Goal: Information Seeking & Learning: Learn about a topic

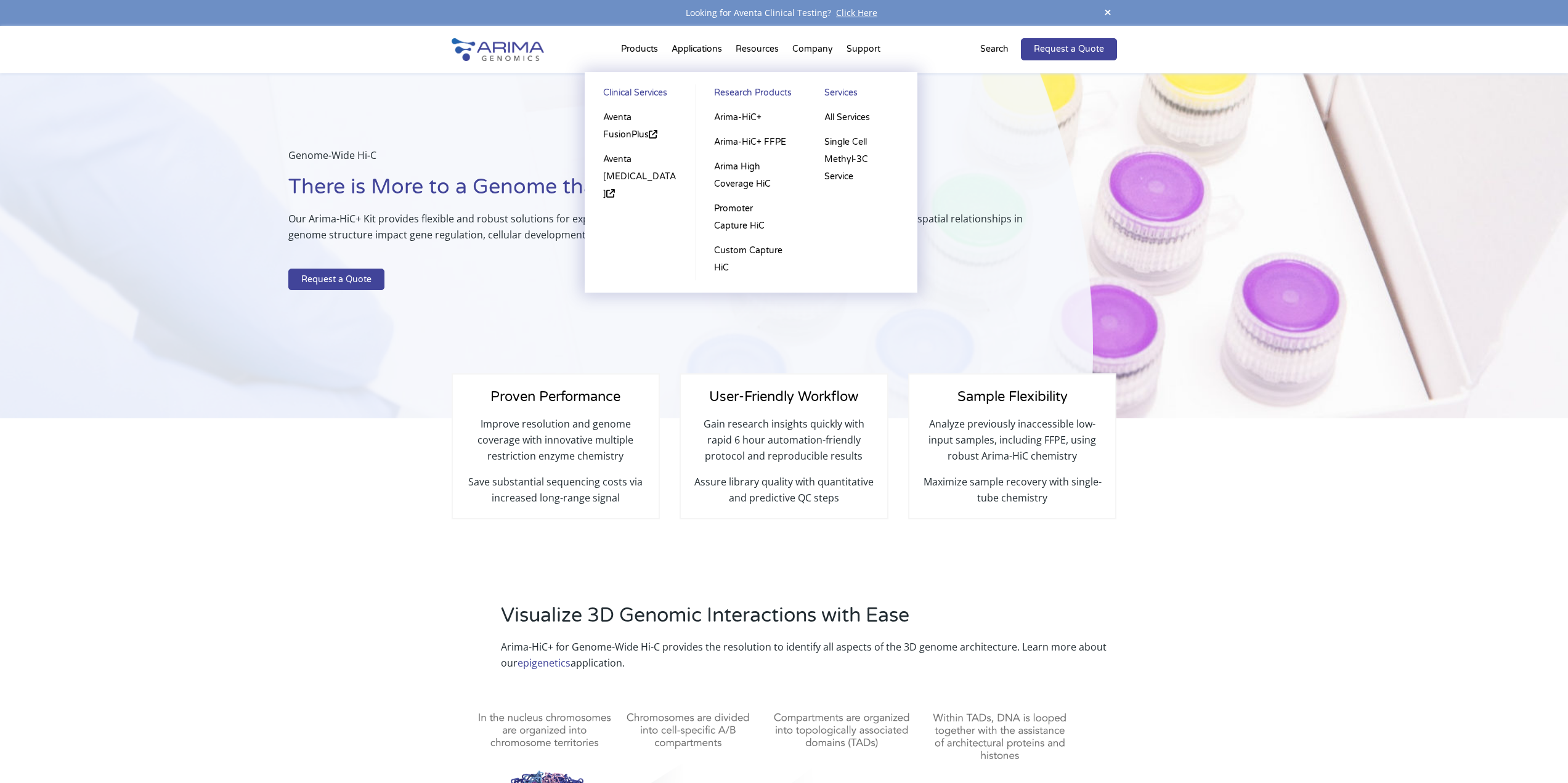
click at [736, 91] on link "Research Products" at bounding box center [751, 95] width 86 height 21
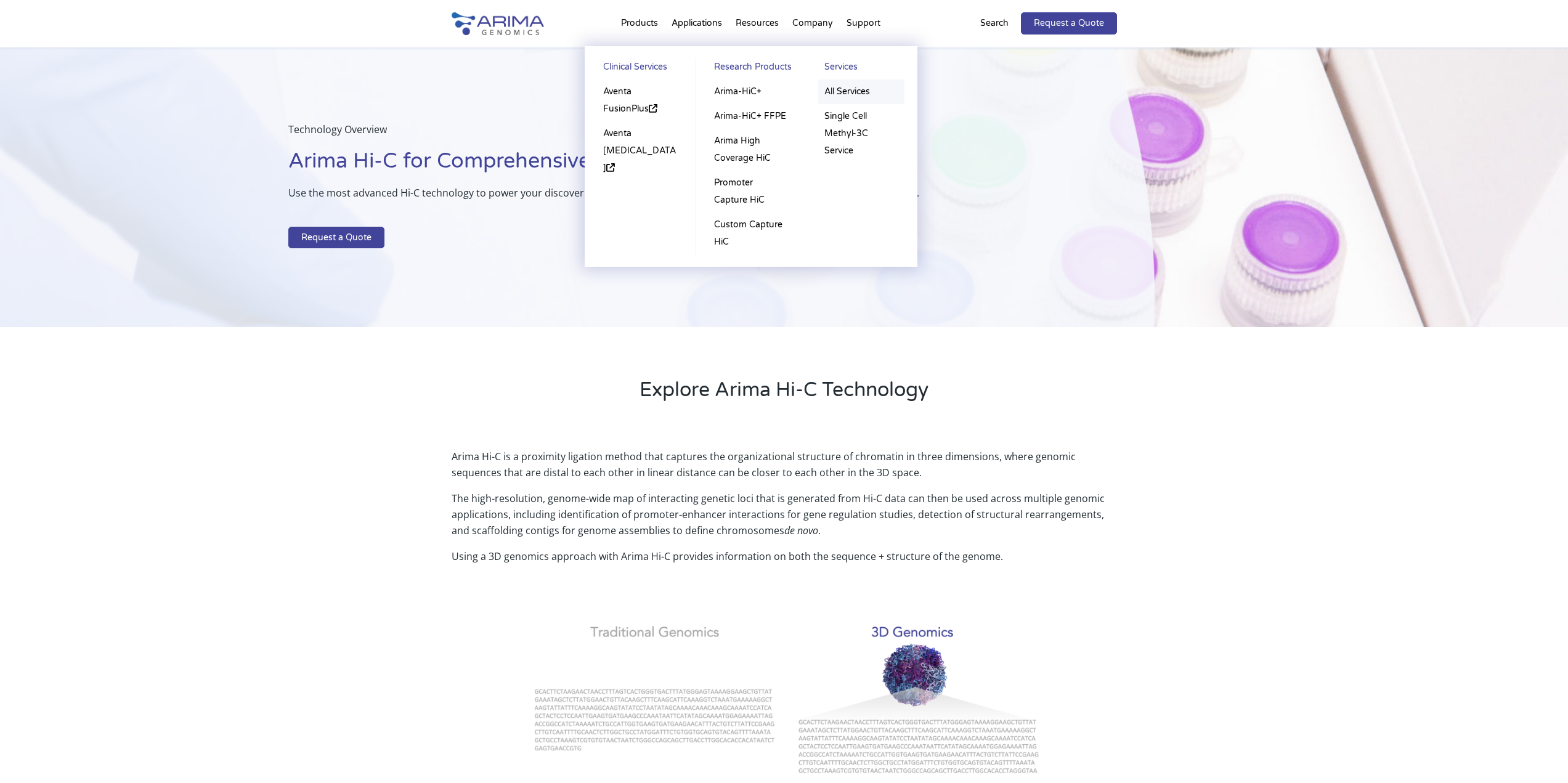
click at [852, 92] on link "All Services" at bounding box center [861, 91] width 87 height 25
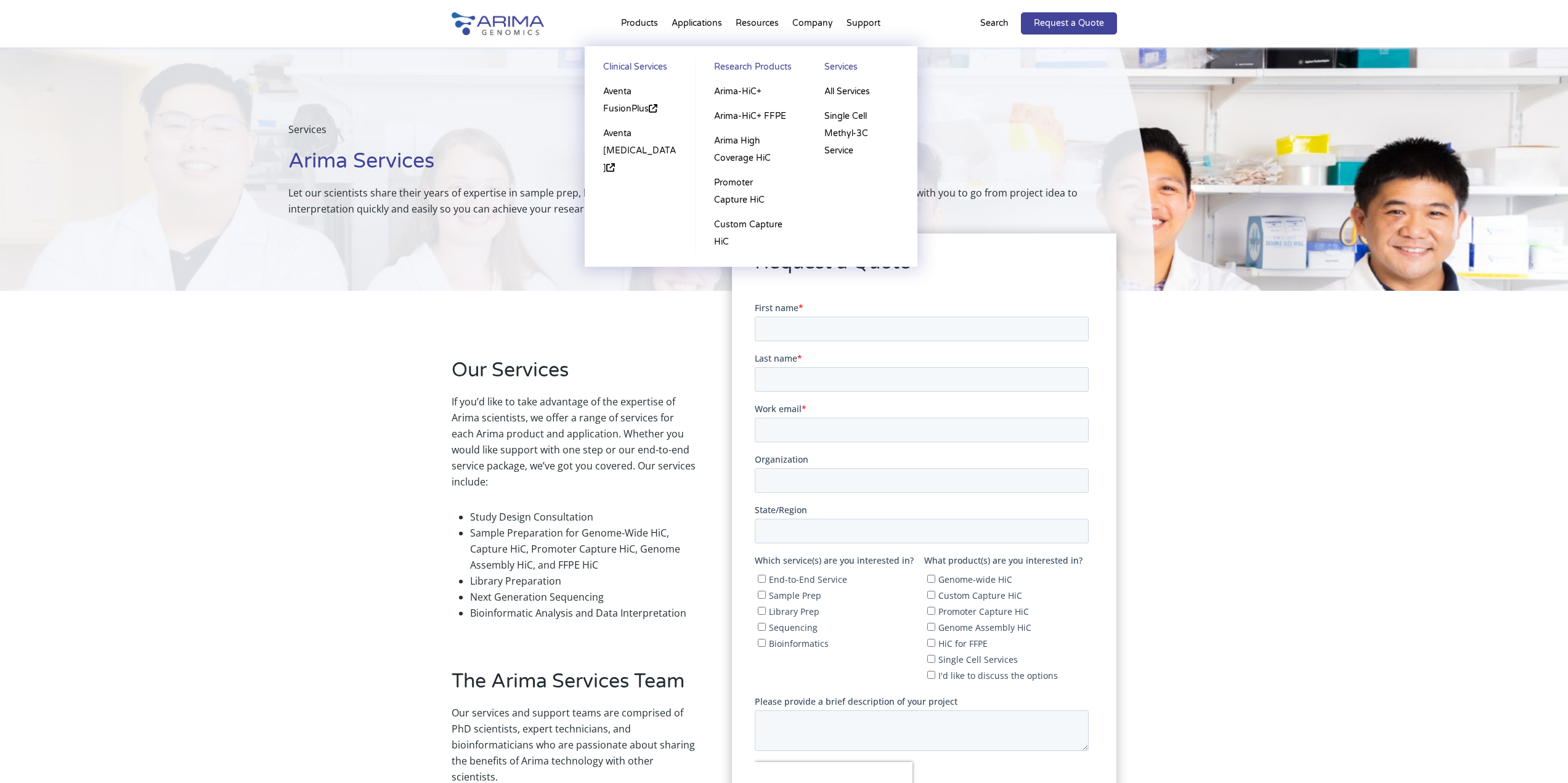
click at [738, 63] on link "Research Products" at bounding box center [751, 69] width 86 height 21
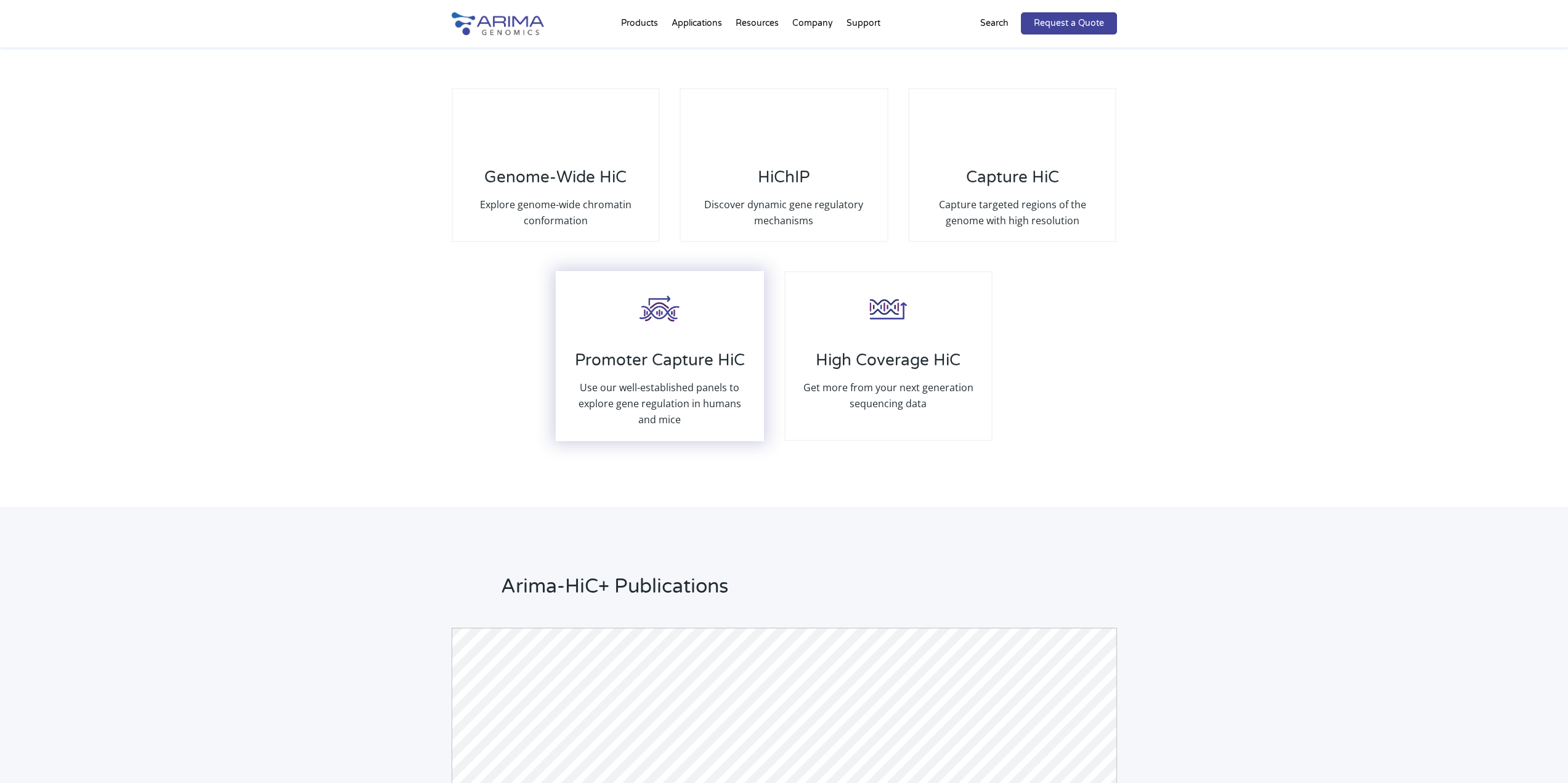
scroll to position [2318, 0]
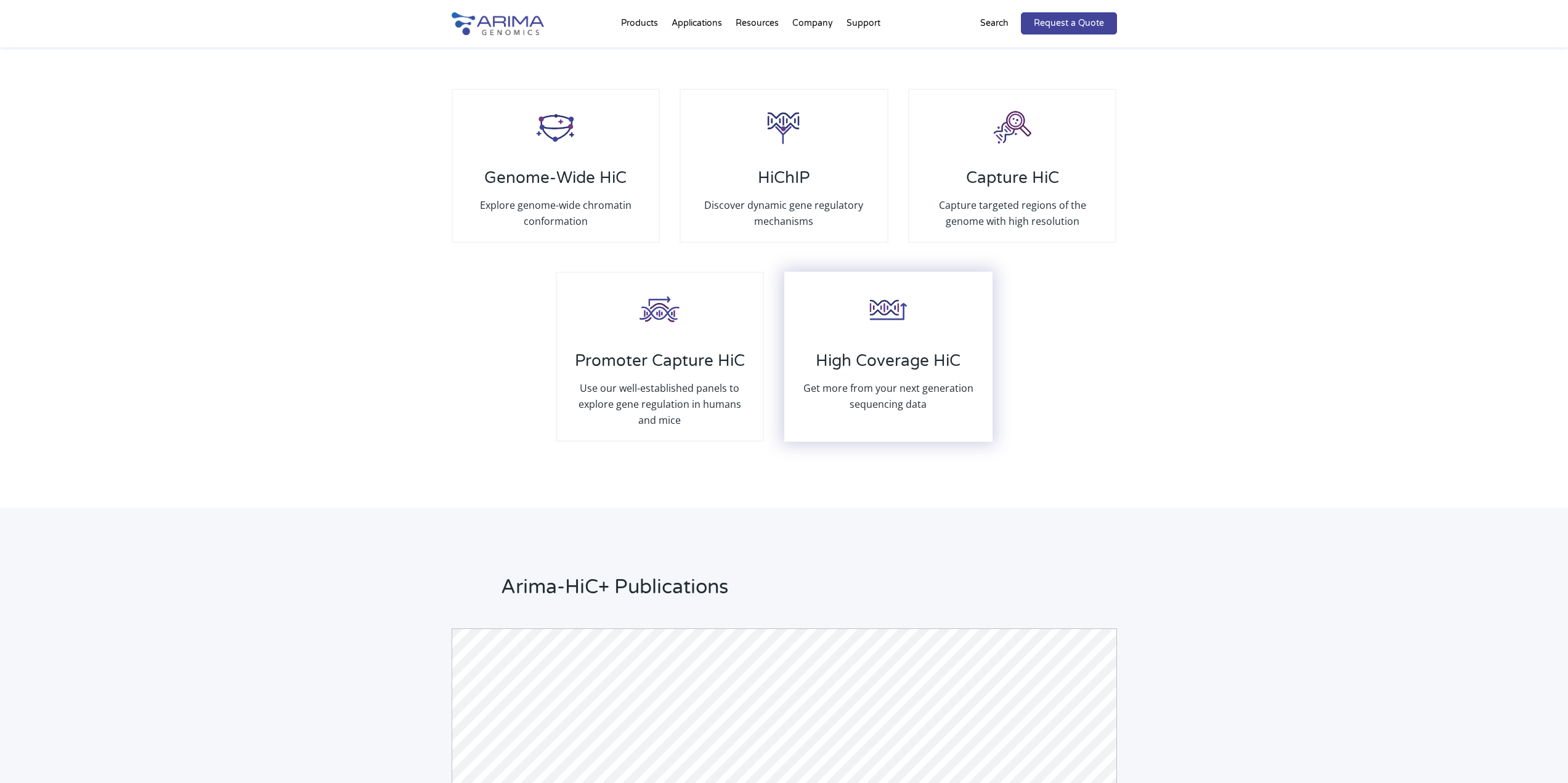
click at [865, 351] on h3 "High Coverage HiC" at bounding box center [889, 366] width 181 height 29
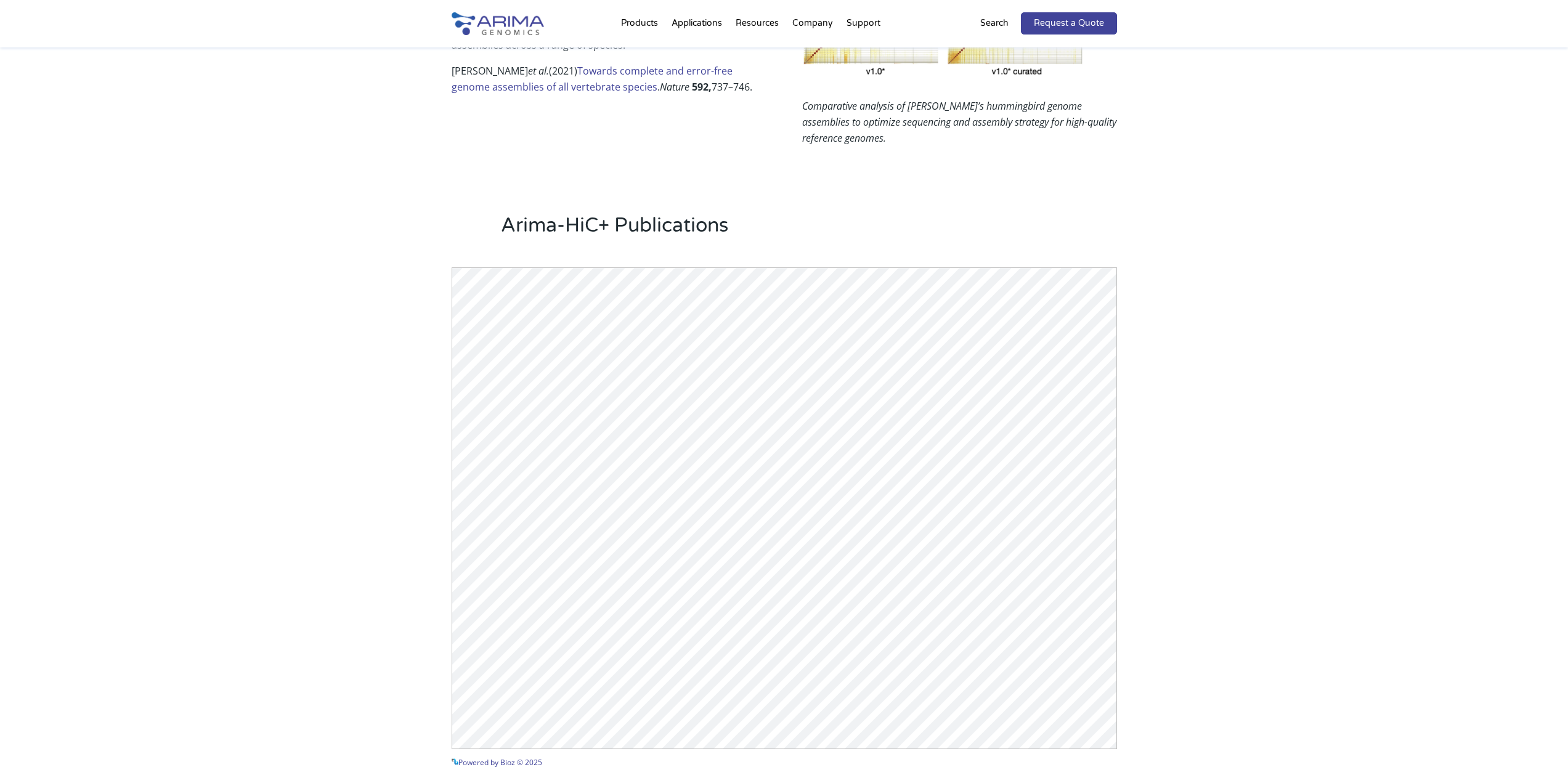
scroll to position [937, 0]
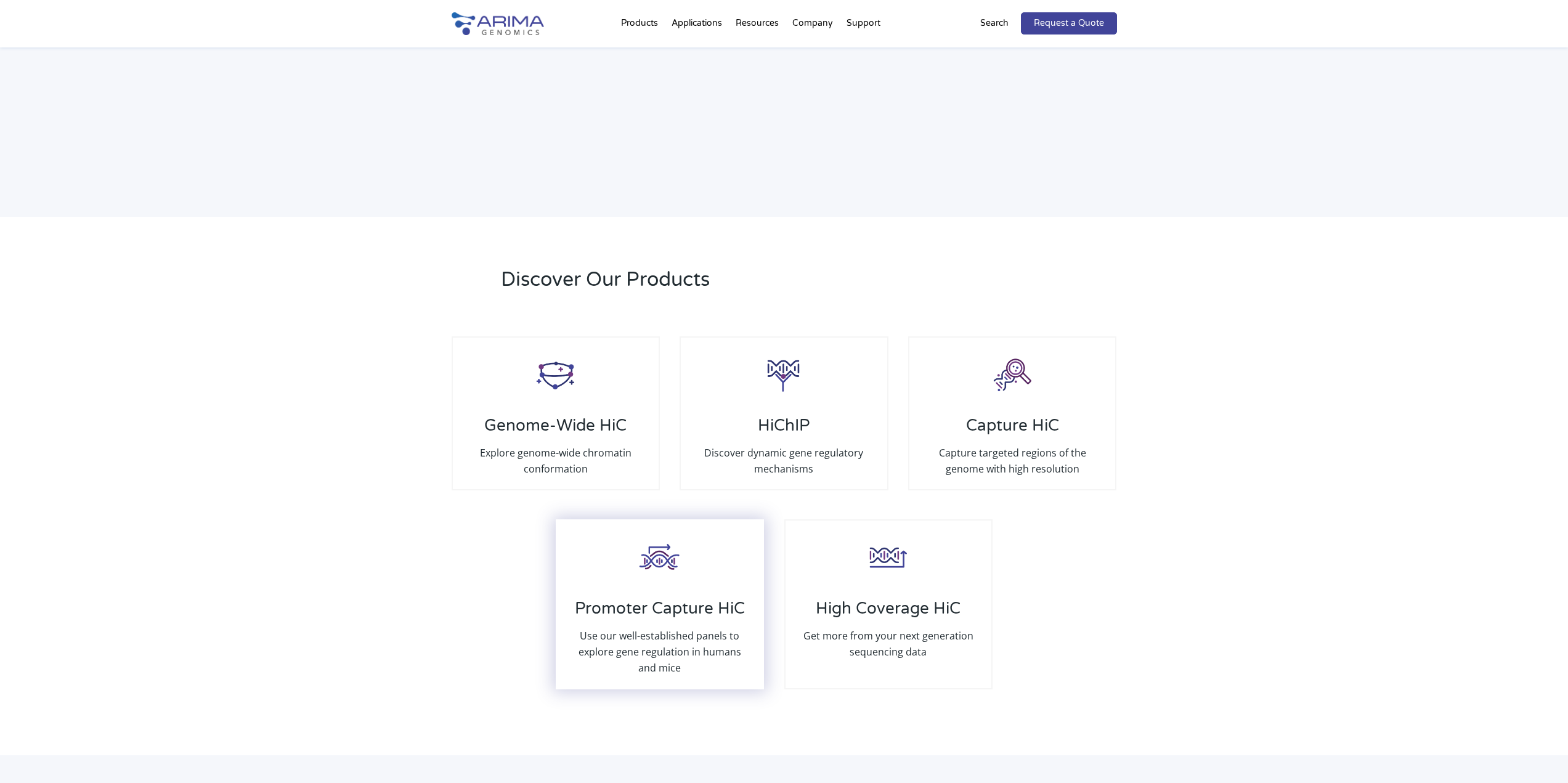
scroll to position [2071, 0]
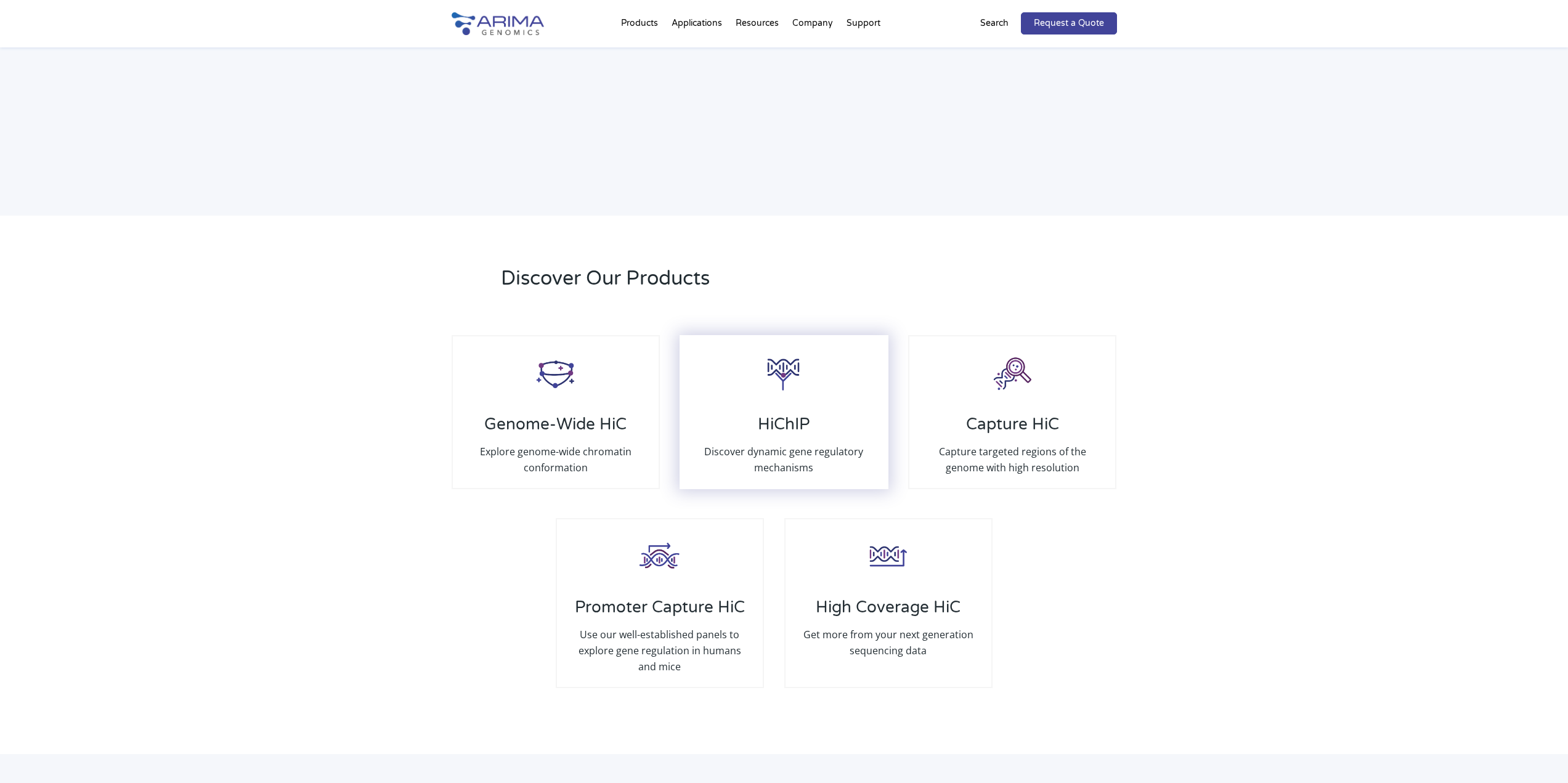
click at [748, 389] on div "HiChIP Discover dynamic gene regulatory mechanisms" at bounding box center [784, 412] width 209 height 154
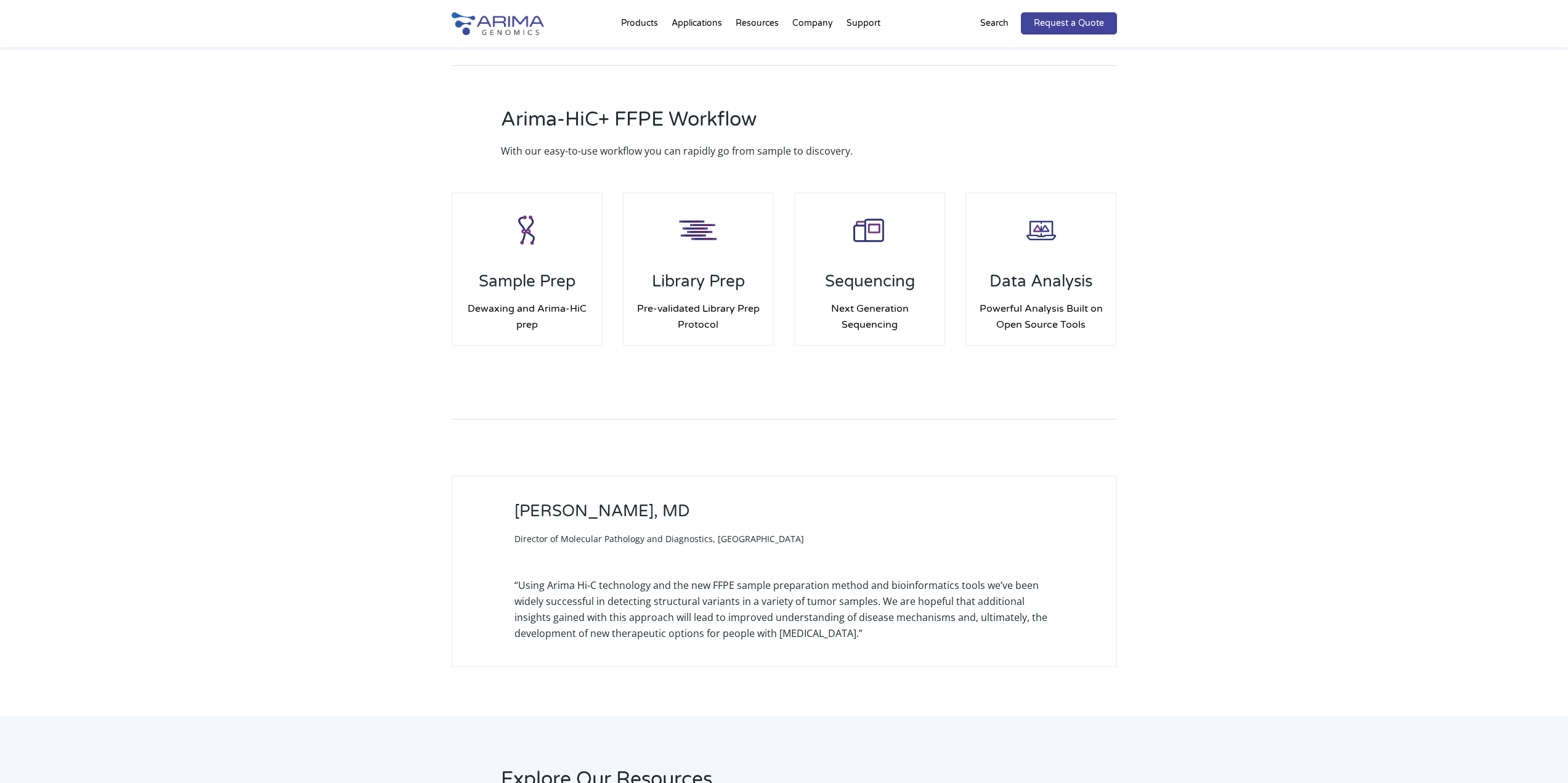
scroll to position [1627, 0]
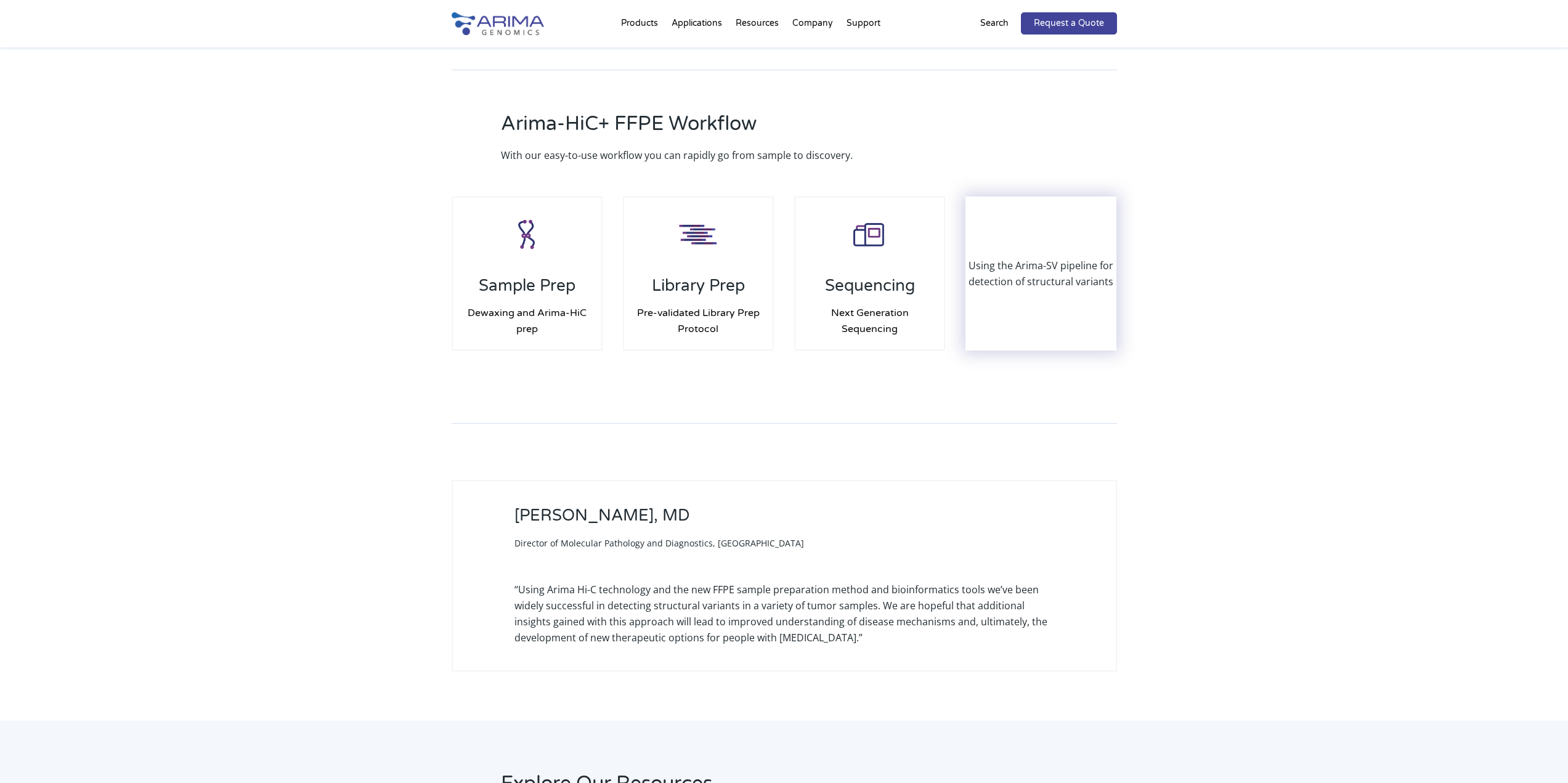
click at [1053, 251] on div "Using the Arima-SV pipeline for detection of structural variants" at bounding box center [1041, 274] width 149 height 152
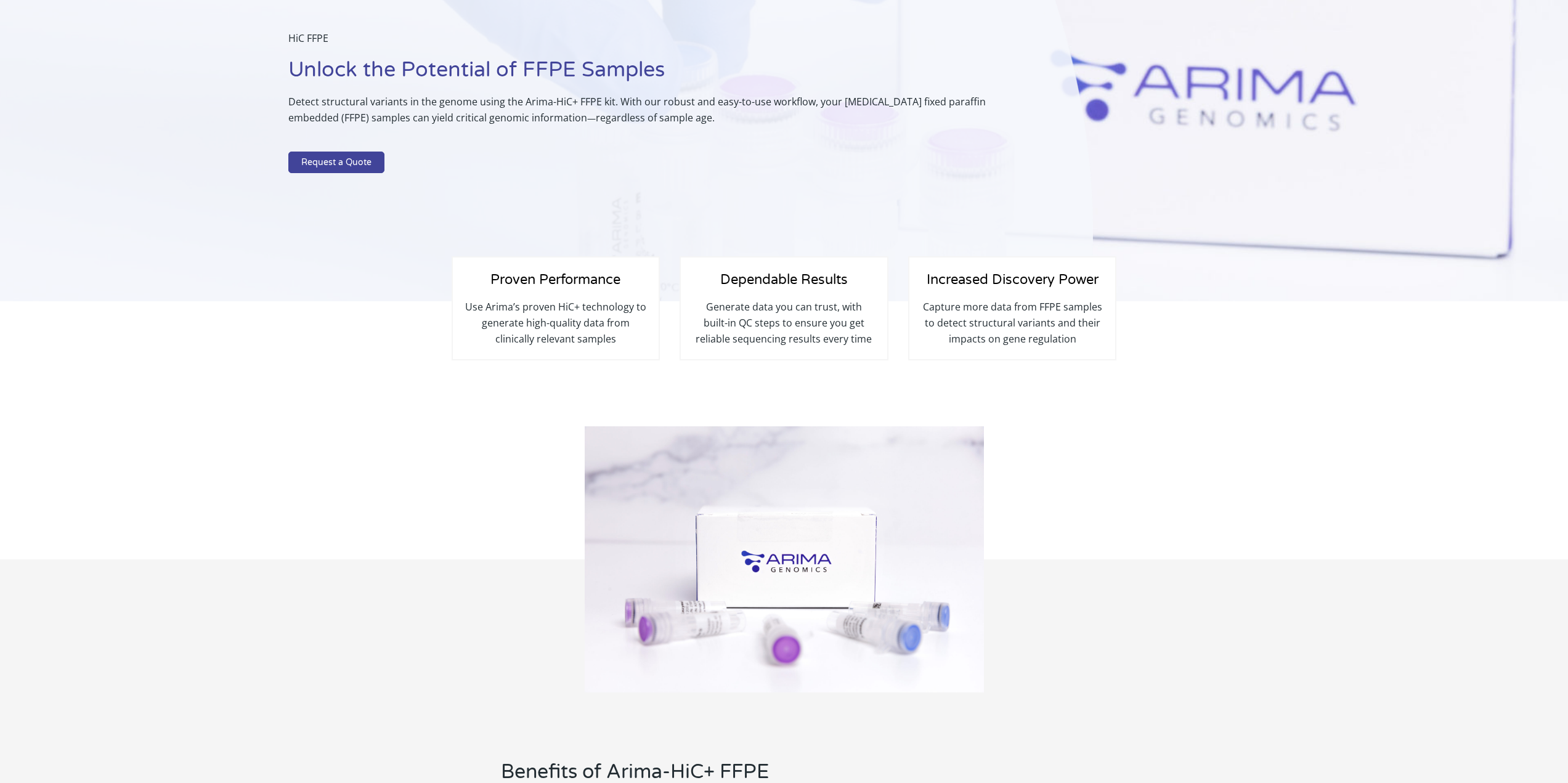
scroll to position [0, 0]
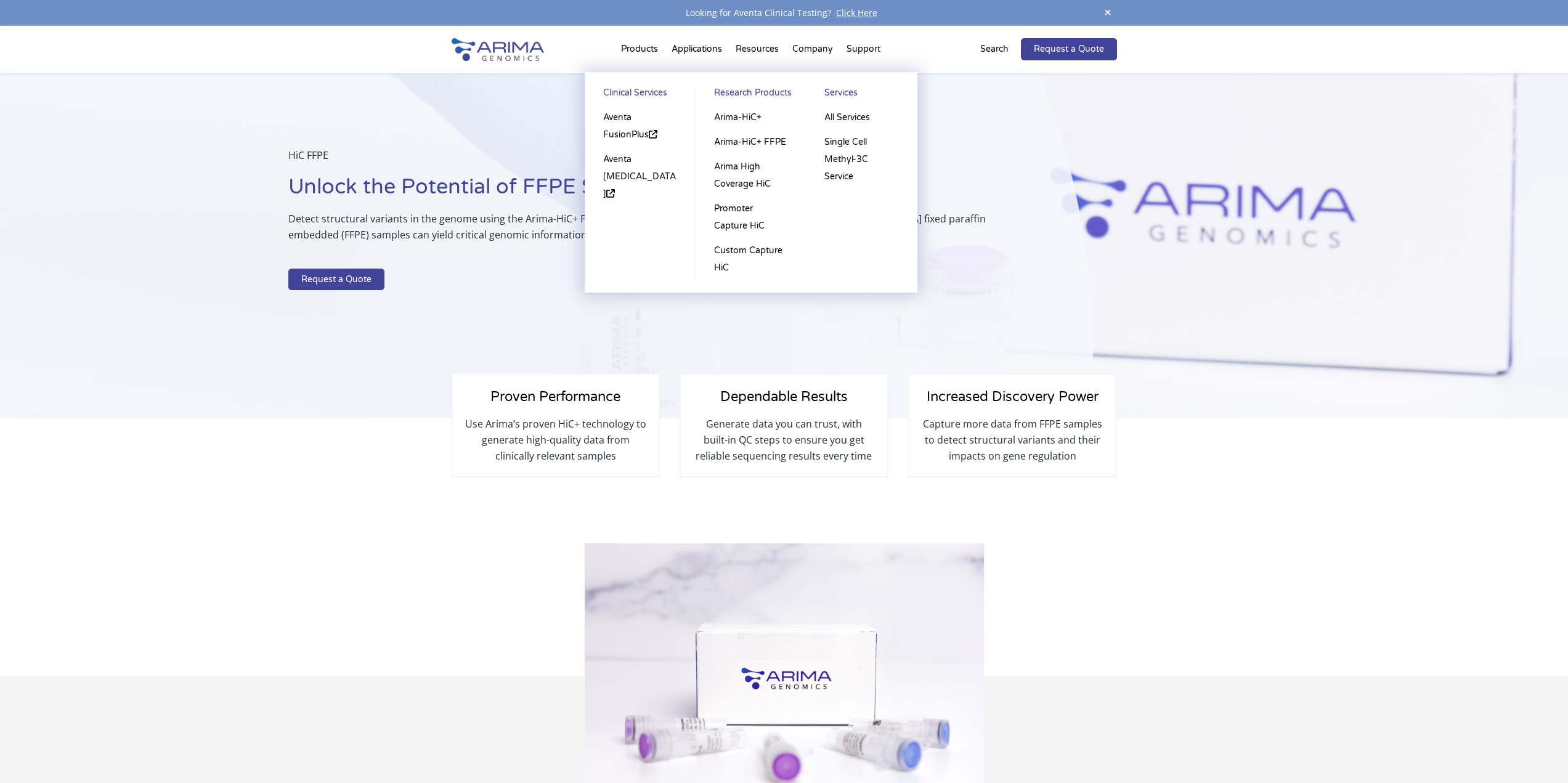
click at [849, 91] on link "Services" at bounding box center [861, 95] width 87 height 21
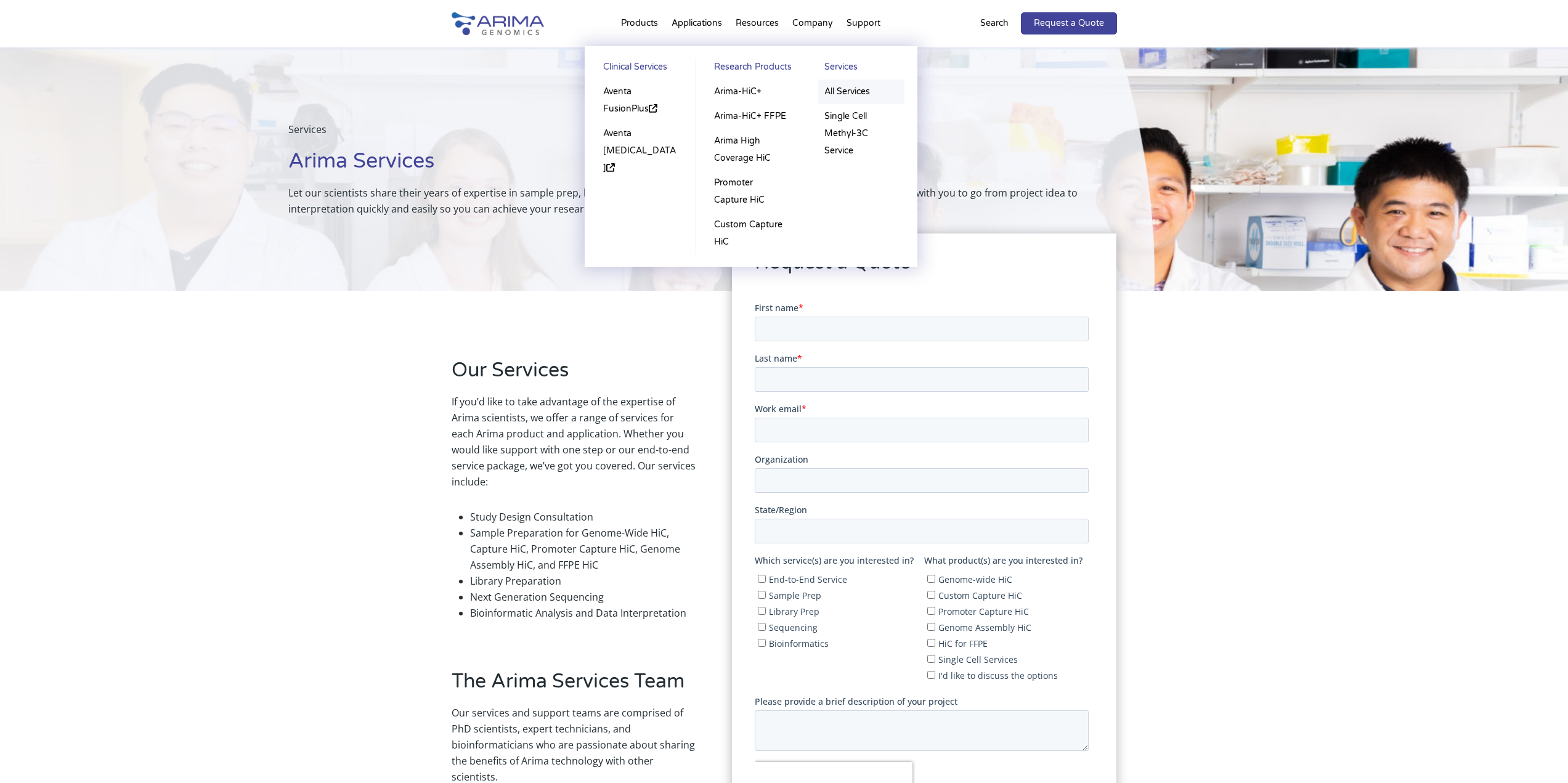
click at [859, 93] on link "All Services" at bounding box center [861, 91] width 87 height 25
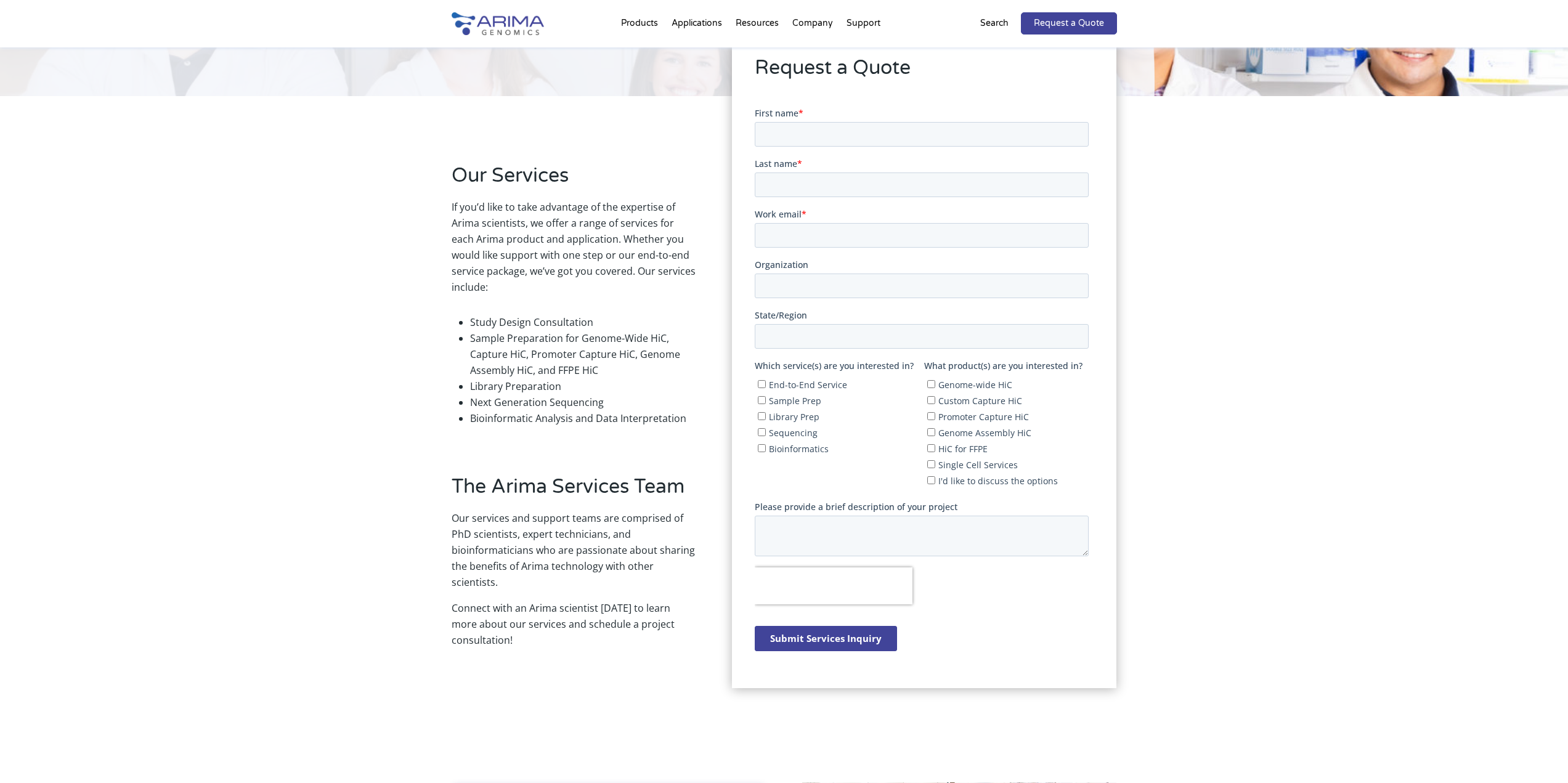
scroll to position [197, 0]
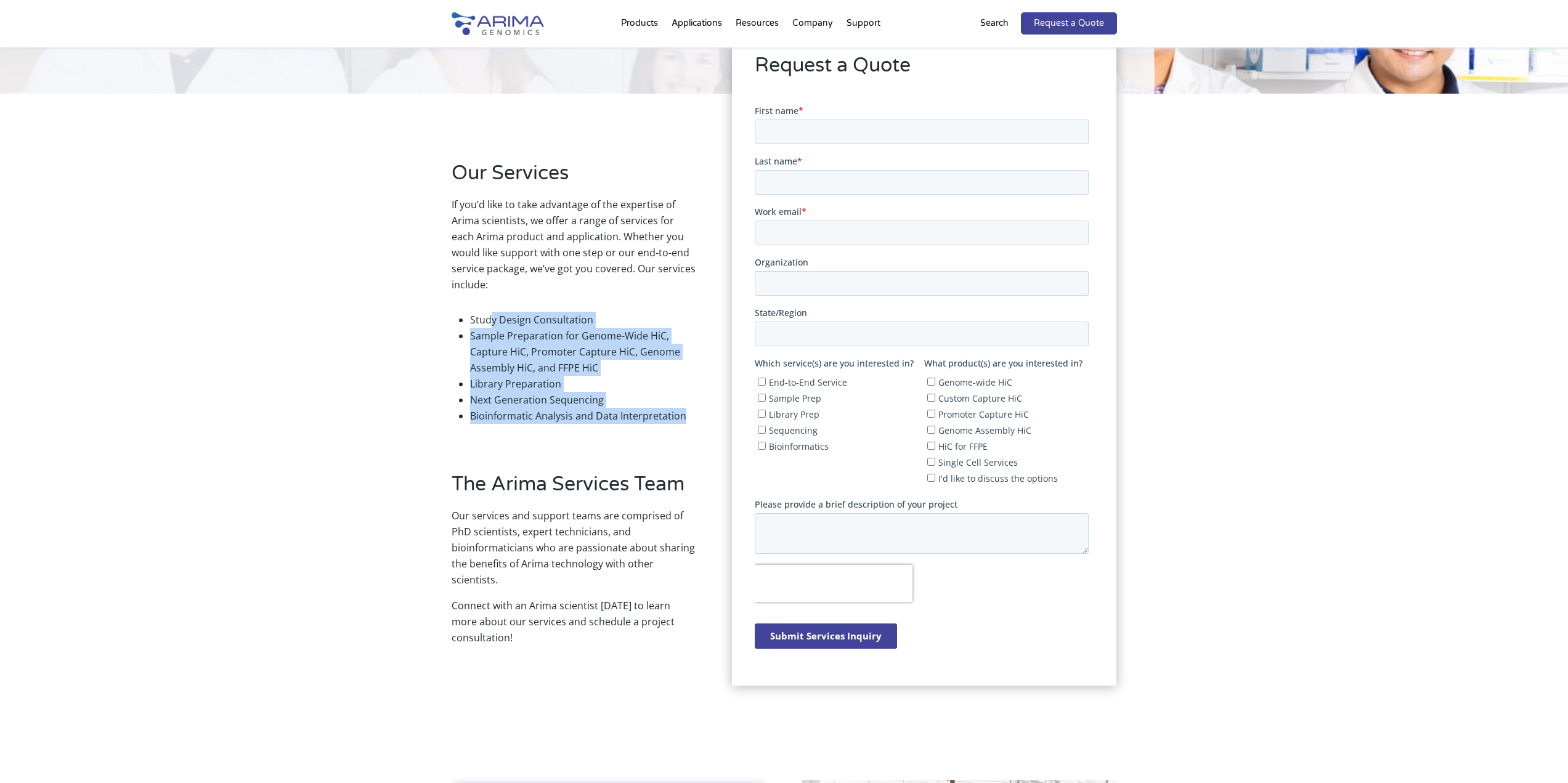
drag, startPoint x: 692, startPoint y: 420, endPoint x: 493, endPoint y: 323, distance: 221.4
click at [493, 323] on ul "Study Design Consultation Sample Preparation for Genome-Wide HiC, Capture HiC, …" at bounding box center [573, 368] width 244 height 132
click at [541, 421] on li "Bioinformatic Analysis and Data Interpretation" at bounding box center [582, 416] width 225 height 16
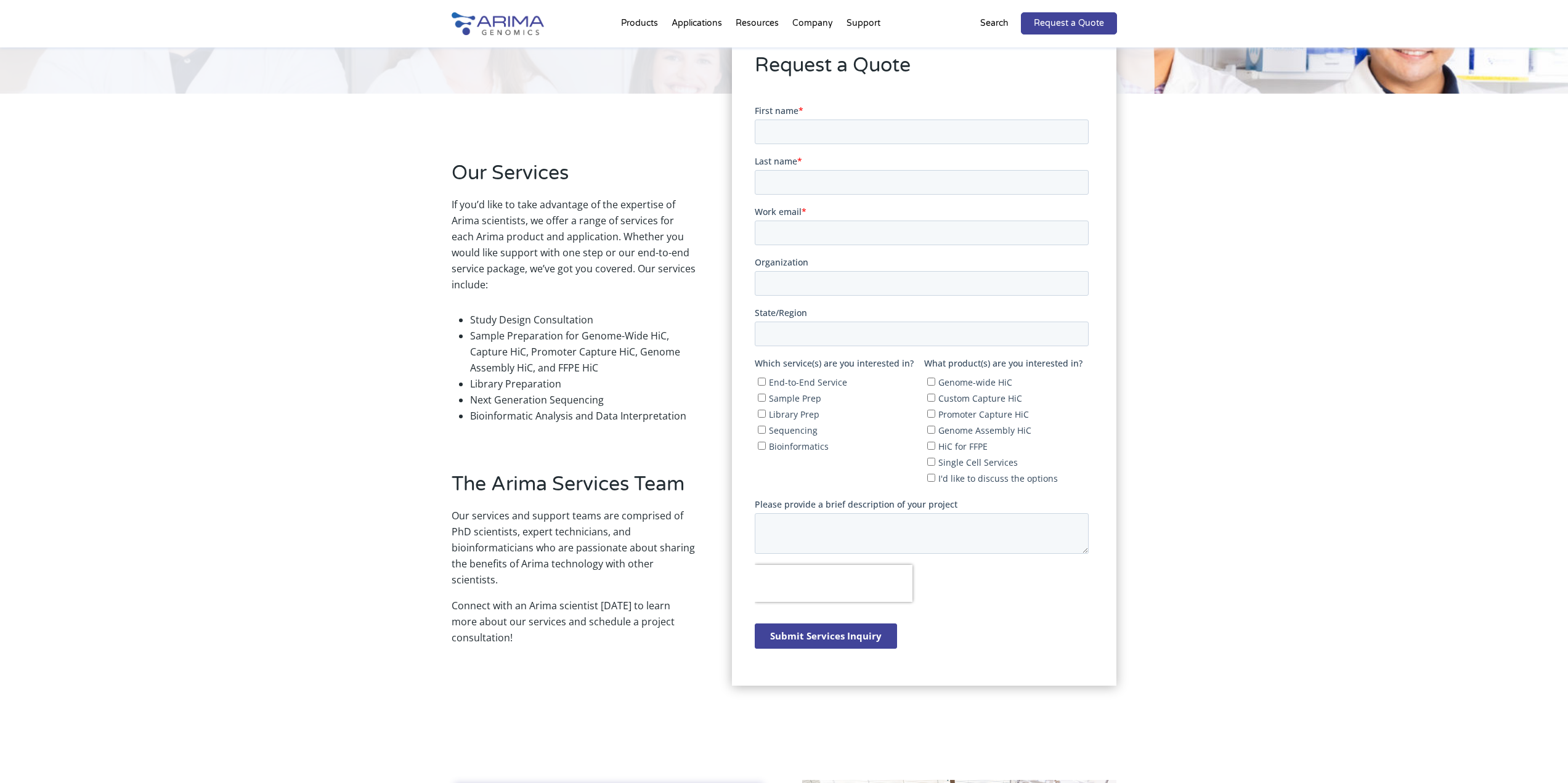
click at [631, 171] on h2 "Our Services" at bounding box center [573, 178] width 244 height 37
